Goal: Task Accomplishment & Management: Manage account settings

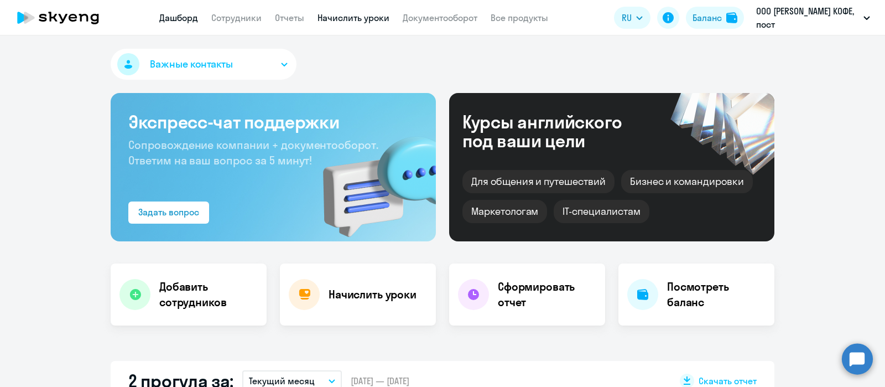
click at [370, 15] on link "Начислить уроки" at bounding box center [354, 17] width 72 height 11
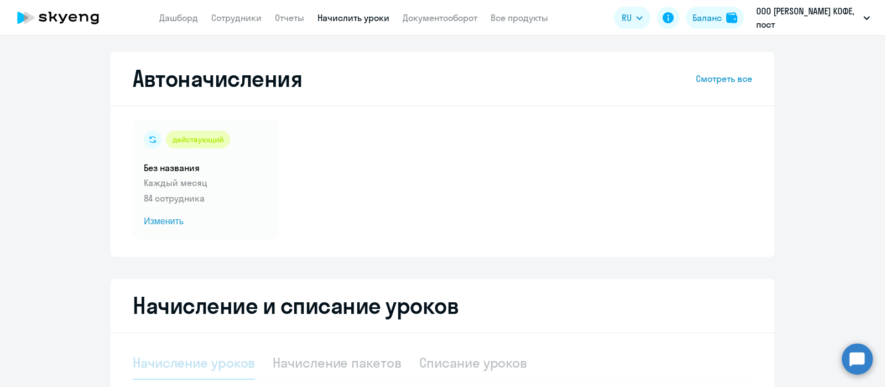
select select "10"
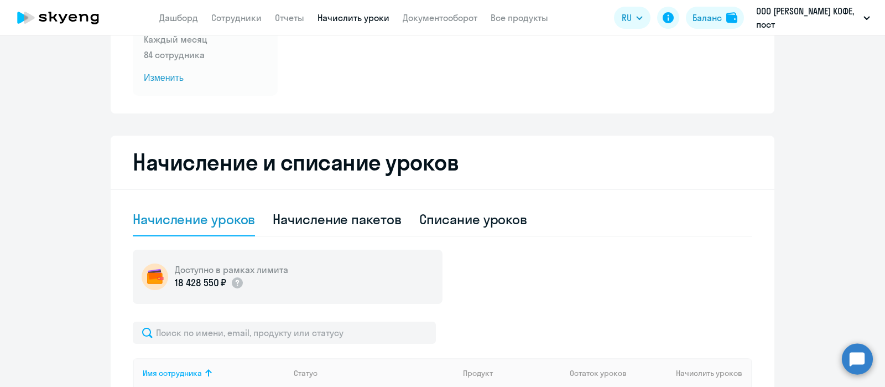
scroll to position [156, 0]
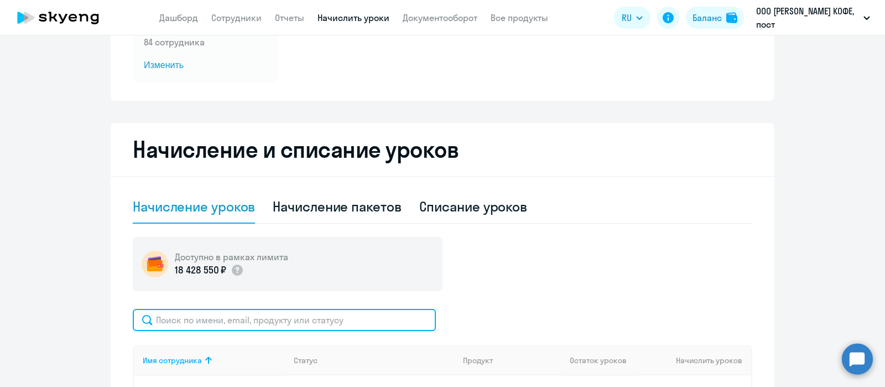
click at [340, 315] on input "text" at bounding box center [284, 320] width 303 height 22
paste input "[EMAIL_ADDRESS][DOMAIN_NAME]"
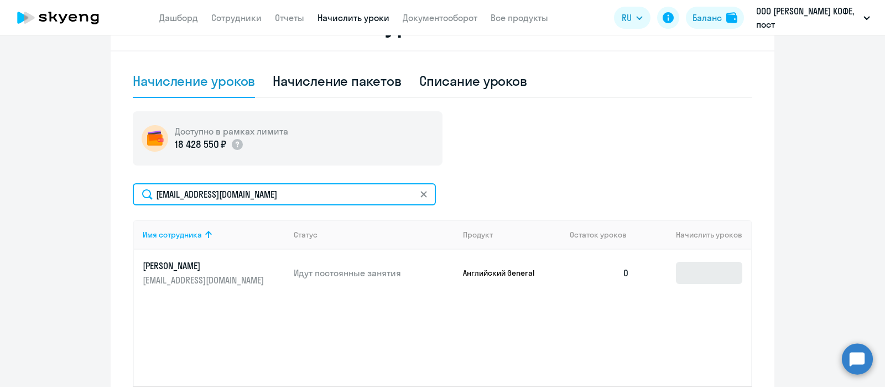
type input "[EMAIL_ADDRESS][DOMAIN_NAME]"
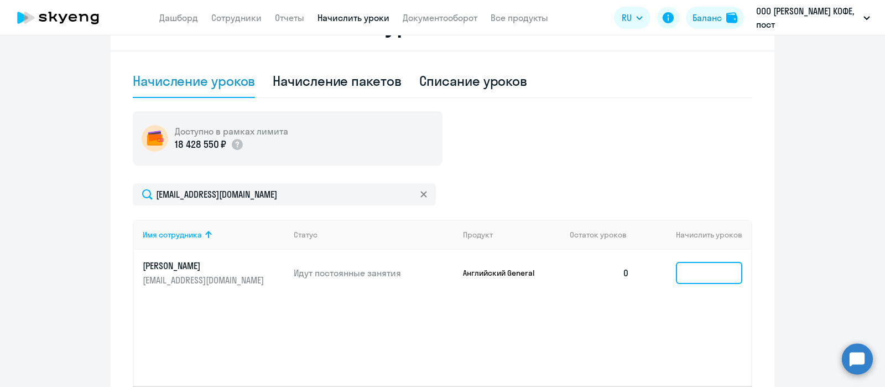
click at [691, 272] on input at bounding box center [709, 273] width 66 height 22
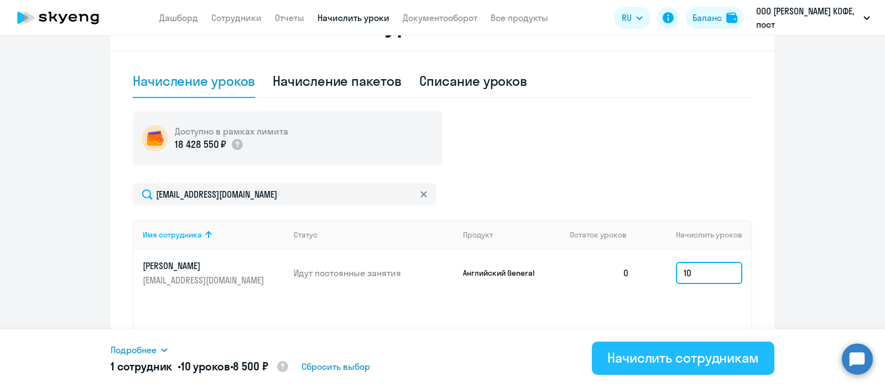
type input "10"
click at [648, 354] on div "Начислить сотрудникам" at bounding box center [683, 358] width 152 height 18
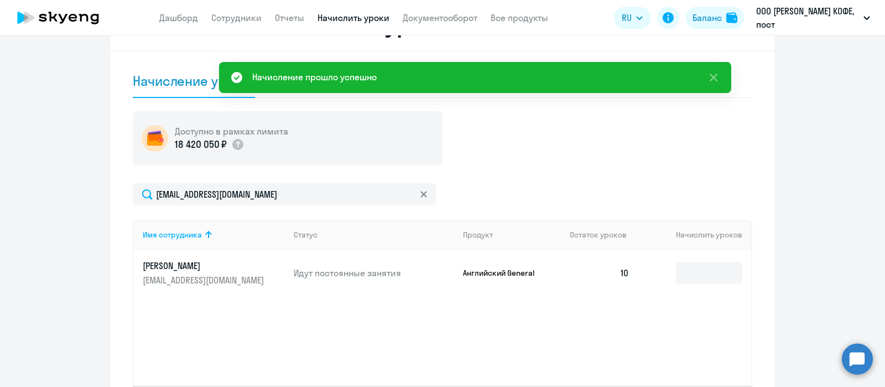
scroll to position [0, 0]
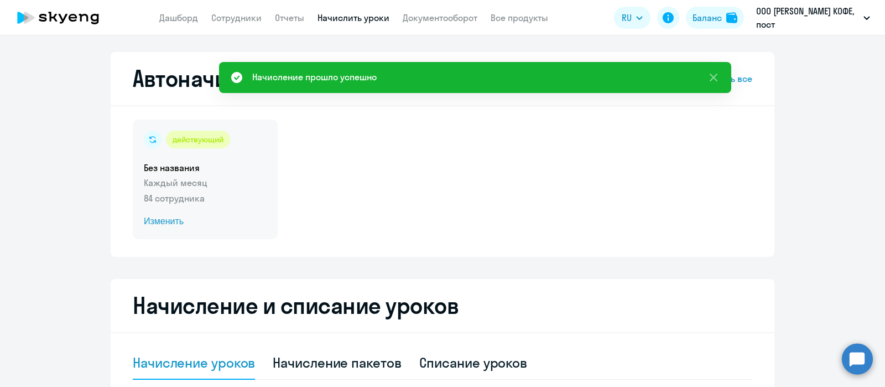
click at [212, 181] on p "Каждый месяц" at bounding box center [205, 182] width 123 height 13
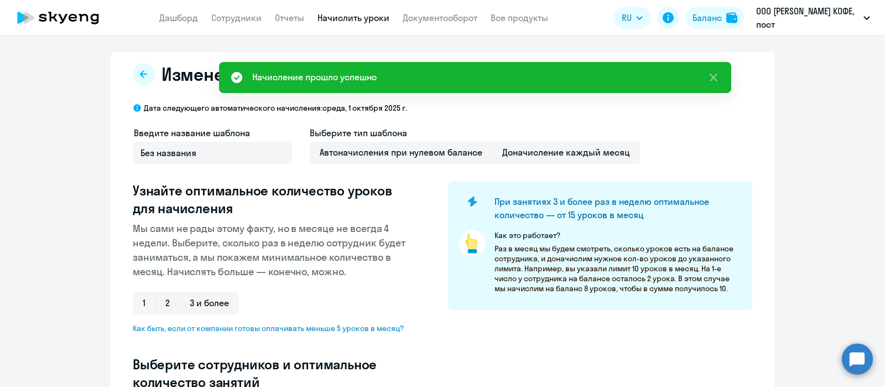
select select "10"
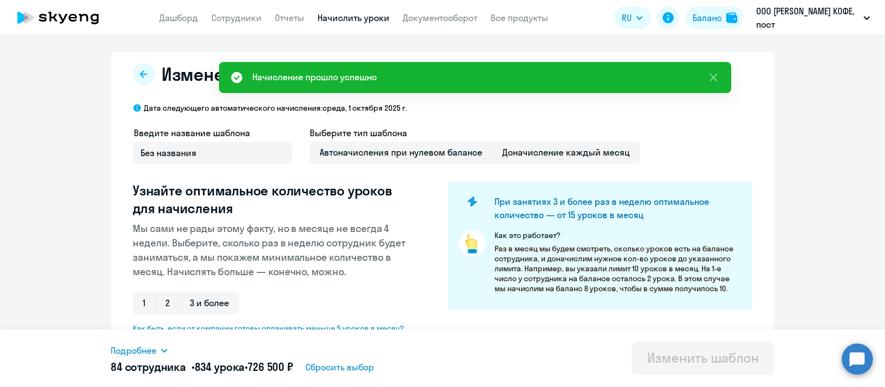
scroll to position [221, 0]
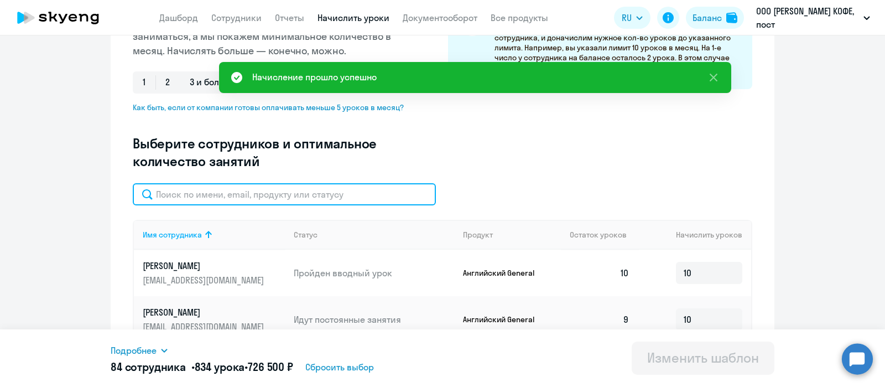
click at [331, 193] on input "text" at bounding box center [284, 194] width 303 height 22
paste input "[EMAIL_ADDRESS][DOMAIN_NAME]"
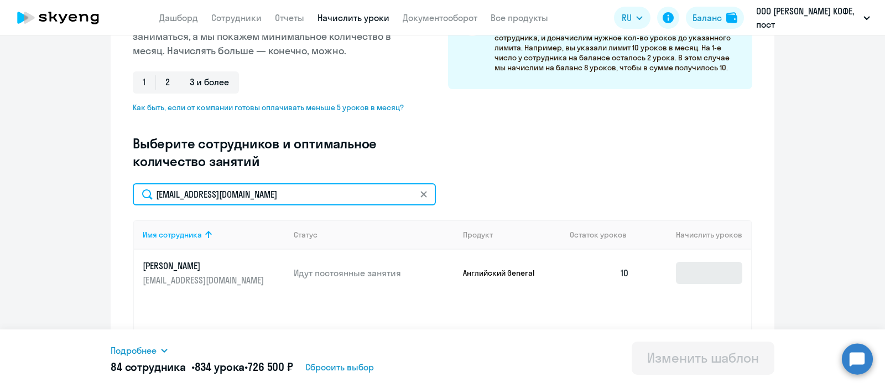
type input "[EMAIL_ADDRESS][DOMAIN_NAME]"
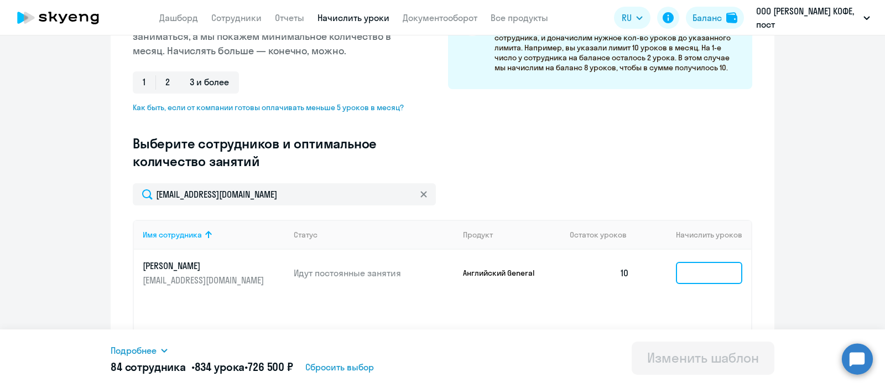
click at [688, 276] on input at bounding box center [709, 273] width 66 height 22
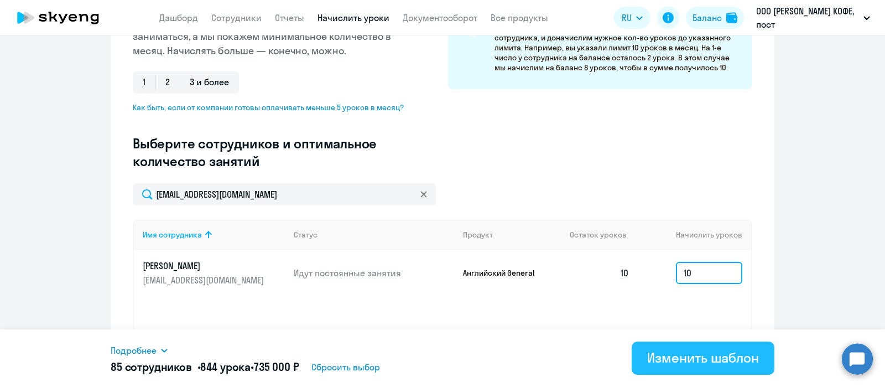
type input "10"
click at [667, 361] on div "Изменить шаблон" at bounding box center [703, 358] width 112 height 18
